Goal: Check status: Check status

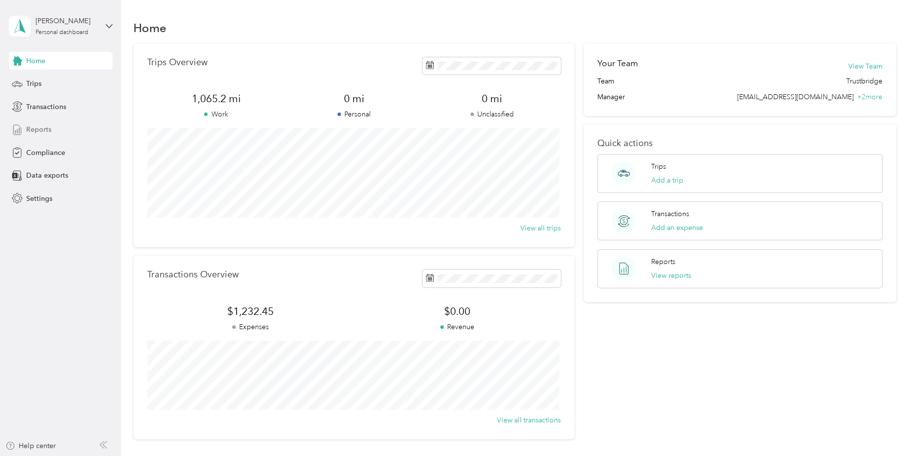
click at [27, 127] on span "Reports" at bounding box center [38, 129] width 25 height 10
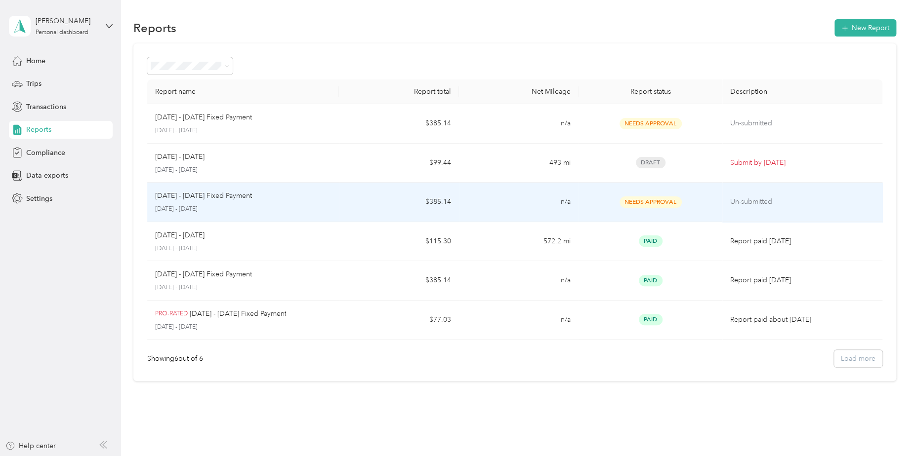
click at [439, 203] on td "$385.14" at bounding box center [399, 203] width 120 height 40
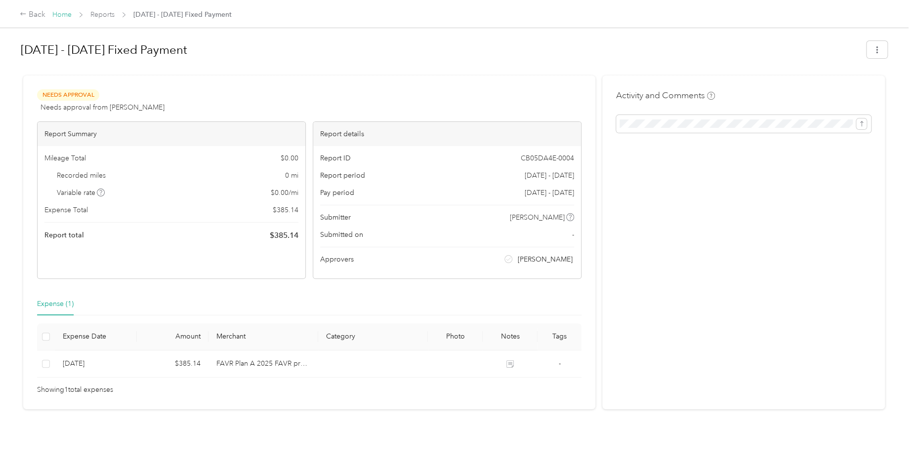
click at [61, 15] on link "Home" at bounding box center [61, 14] width 19 height 8
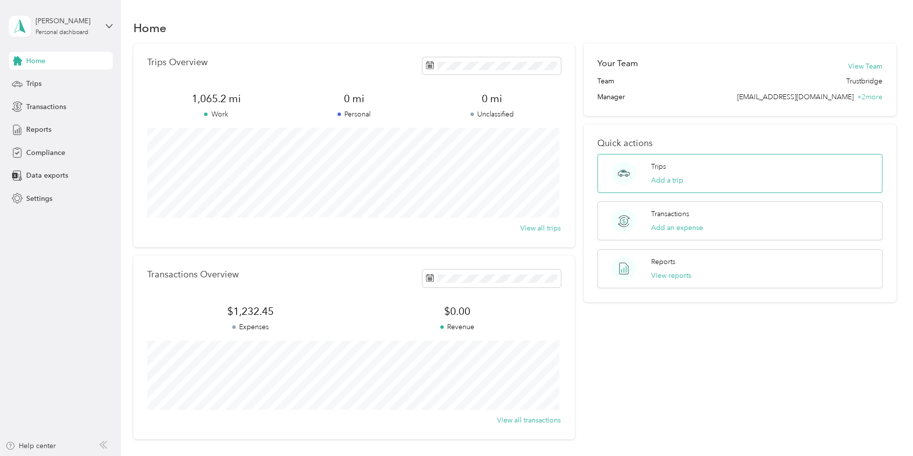
click at [660, 169] on p "Trips" at bounding box center [658, 167] width 15 height 10
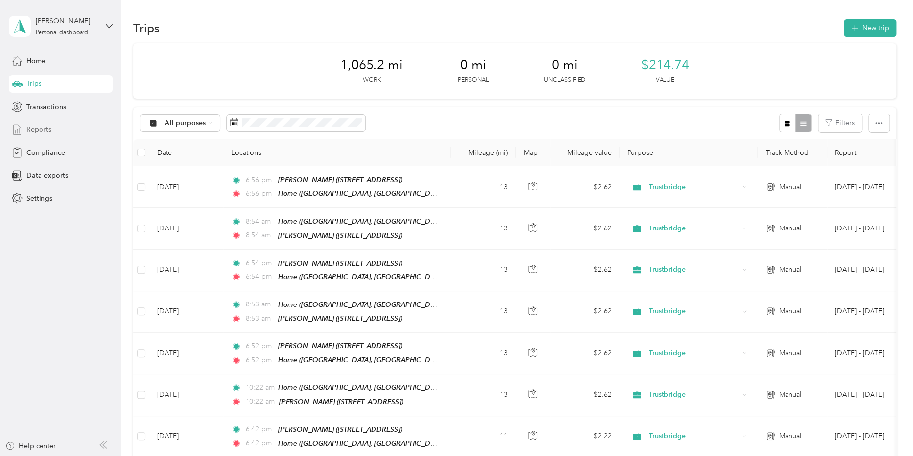
drag, startPoint x: 49, startPoint y: 127, endPoint x: 73, endPoint y: 127, distance: 23.2
click at [50, 127] on div "Reports" at bounding box center [61, 130] width 104 height 18
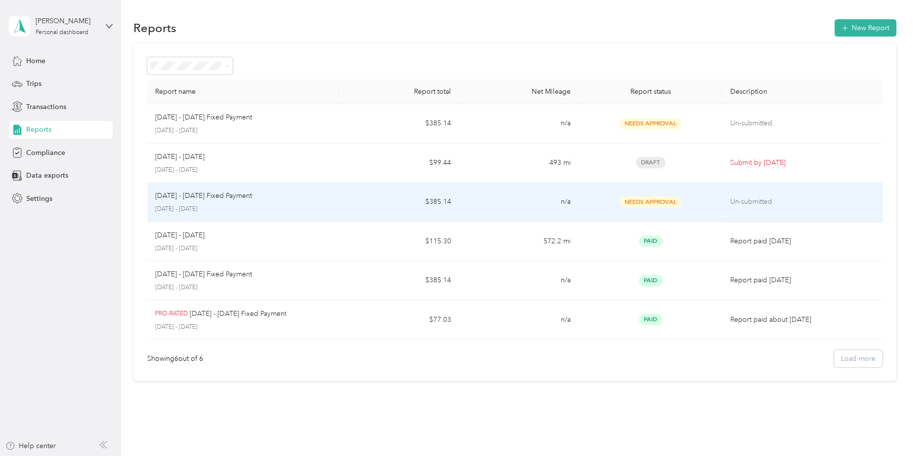
click at [303, 205] on p "[DATE] - [DATE]" at bounding box center [243, 209] width 176 height 9
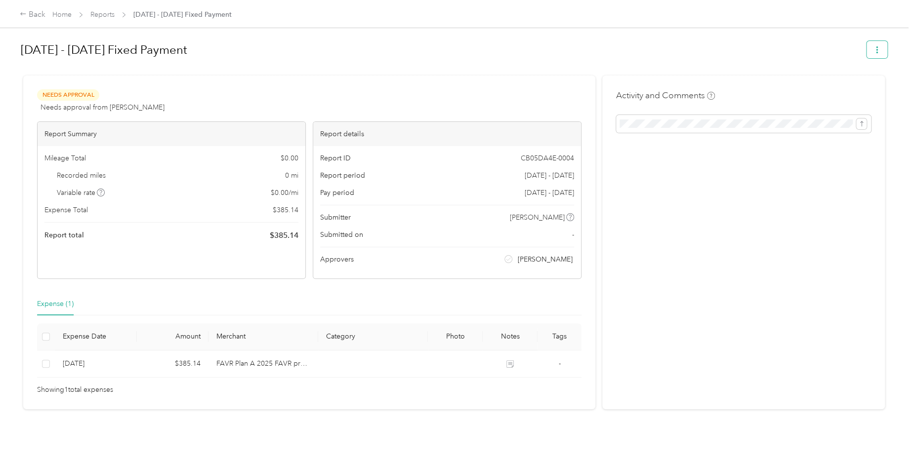
click at [869, 49] on button "button" at bounding box center [876, 49] width 21 height 17
click at [666, 58] on h1 "[DATE] - [DATE] Fixed Payment" at bounding box center [440, 50] width 839 height 24
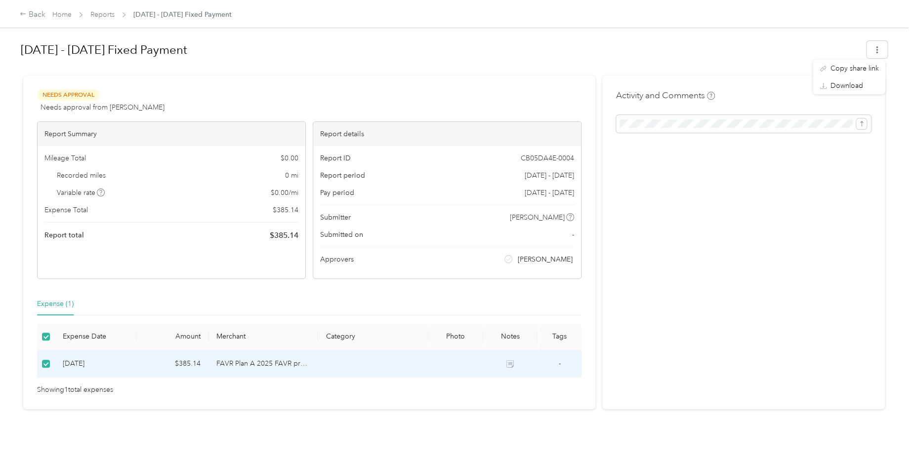
click at [64, 93] on span "Needs Approval" at bounding box center [68, 94] width 62 height 11
click at [689, 128] on span at bounding box center [743, 124] width 255 height 18
click at [860, 127] on icon "submit" at bounding box center [861, 124] width 7 height 7
click at [683, 191] on div "Activity and Comments Comment must not be blank" at bounding box center [743, 243] width 283 height 334
click at [613, 199] on div "Activity and Comments Comment must not be blank" at bounding box center [743, 243] width 283 height 334
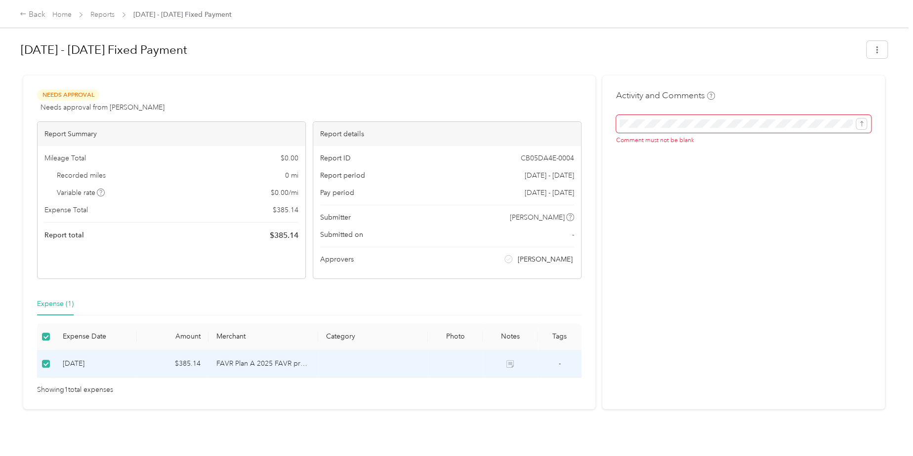
click at [198, 112] on div "Needs Approval Needs approval from [PERSON_NAME] View activity & comments" at bounding box center [309, 101] width 544 height 24
click at [59, 16] on link "Home" at bounding box center [61, 14] width 19 height 8
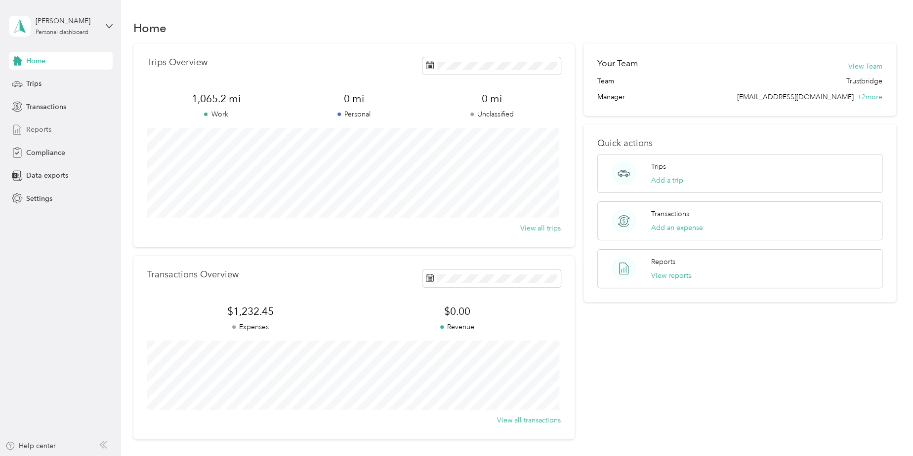
click at [45, 128] on span "Reports" at bounding box center [38, 129] width 25 height 10
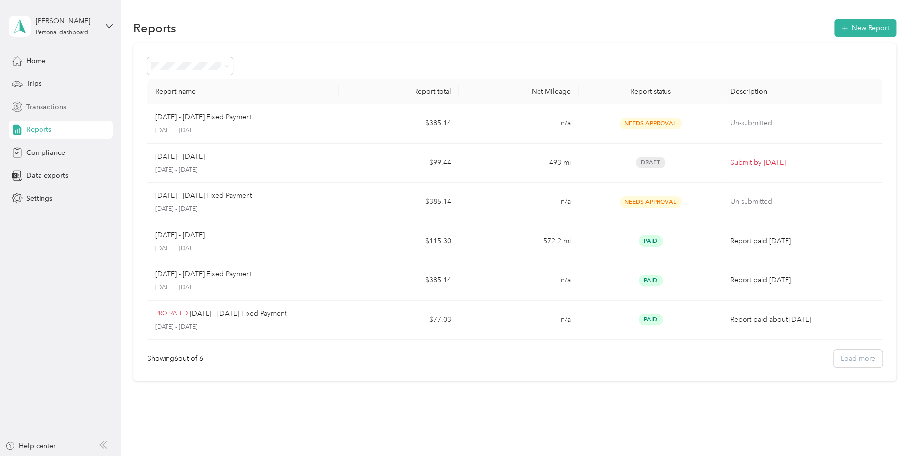
click at [40, 111] on span "Transactions" at bounding box center [46, 107] width 40 height 10
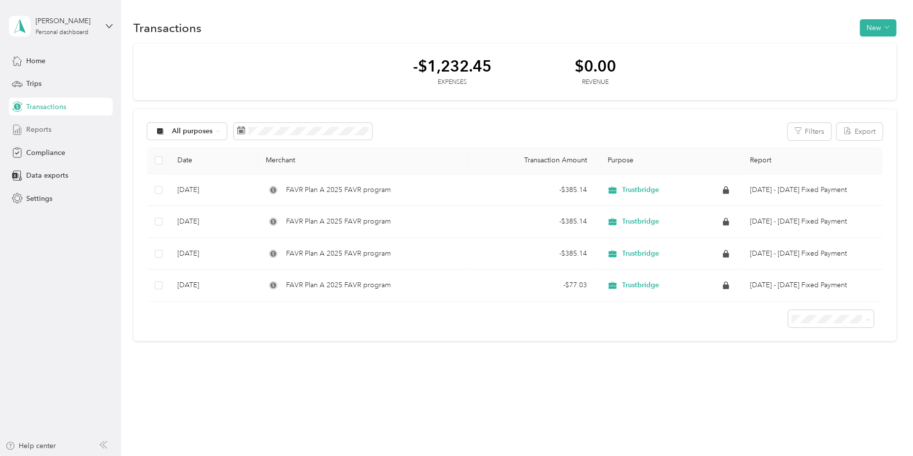
click at [40, 127] on span "Reports" at bounding box center [38, 129] width 25 height 10
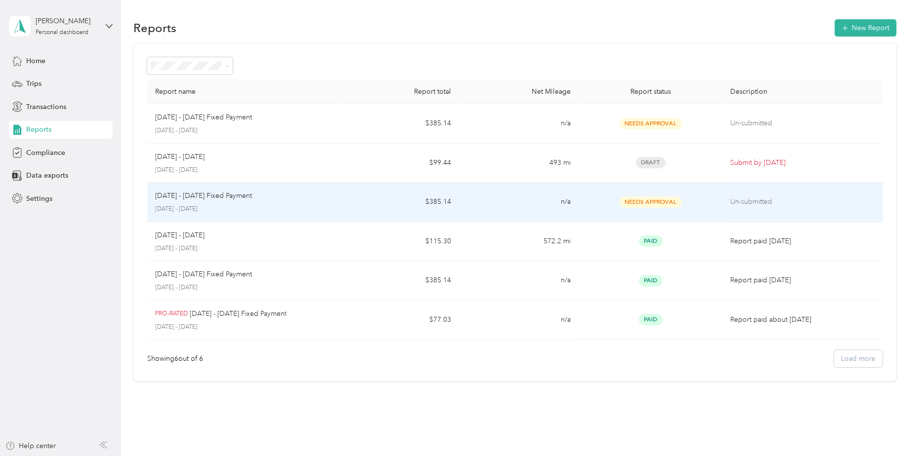
click at [289, 211] on p "[DATE] - [DATE]" at bounding box center [243, 209] width 176 height 9
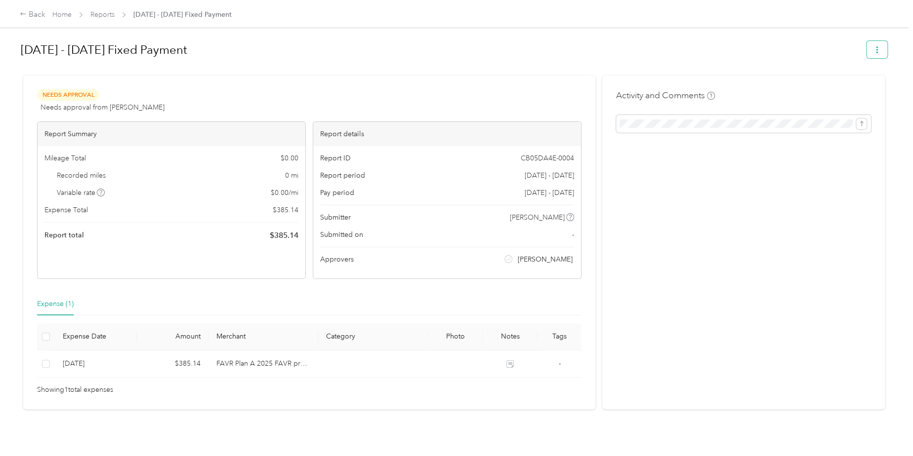
click at [876, 47] on icon "button" at bounding box center [877, 49] width 2 height 7
click at [577, 82] on div "Needs Approval Needs approval from [PERSON_NAME] View activity & comments Repor…" at bounding box center [309, 243] width 572 height 334
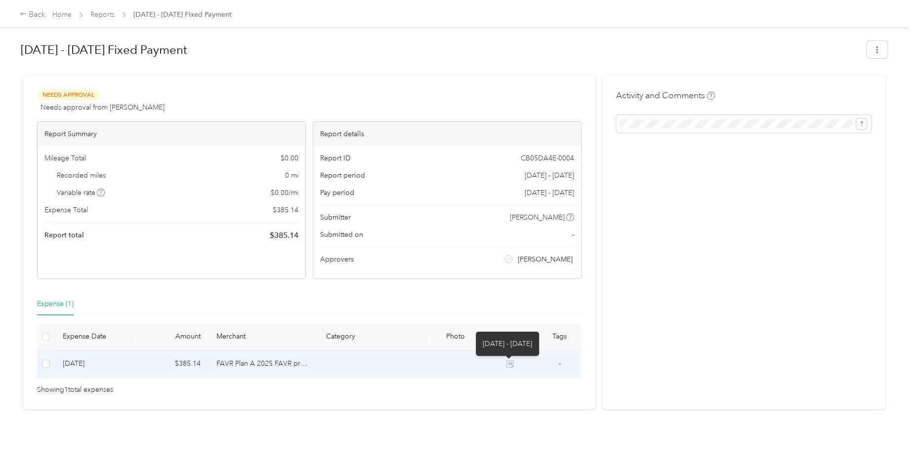
click at [510, 365] on icon at bounding box center [509, 364] width 7 height 7
click at [96, 14] on link "Reports" at bounding box center [102, 14] width 24 height 8
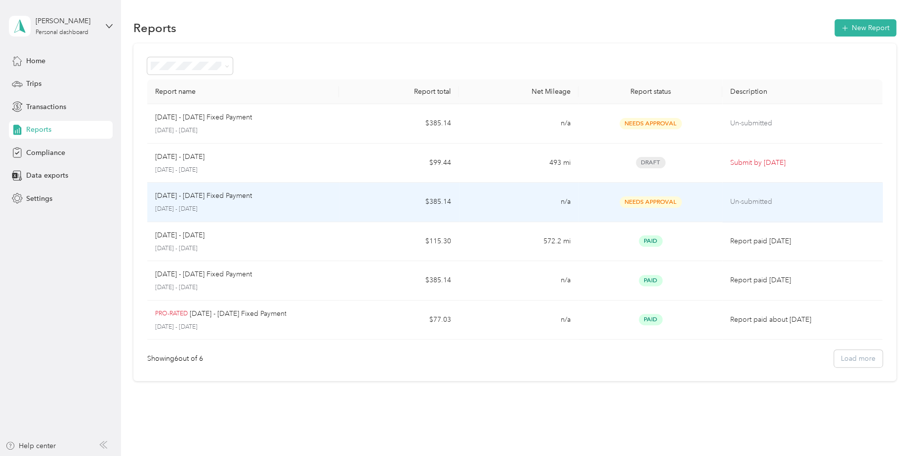
click at [441, 204] on td "$385.14" at bounding box center [399, 203] width 120 height 40
